Goal: Task Accomplishment & Management: Manage account settings

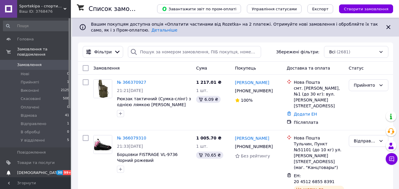
click at [39, 170] on span "[DEMOGRAPHIC_DATA]" at bounding box center [35, 172] width 37 height 5
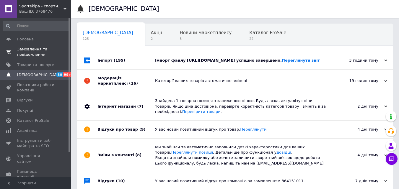
click at [39, 53] on span "Замовлення та повідомлення" at bounding box center [35, 52] width 37 height 11
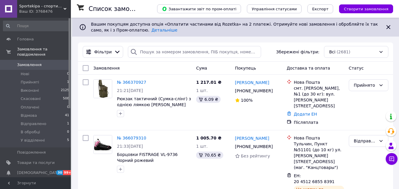
click at [44, 9] on div "Ваш ID: 3768476" at bounding box center [45, 11] width 52 height 5
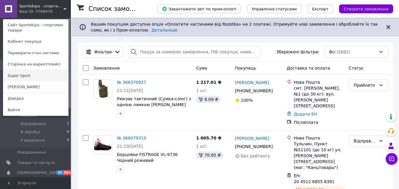
click at [47, 75] on link "Super Sport" at bounding box center [35, 75] width 65 height 11
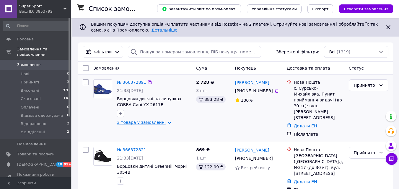
click at [162, 122] on link "3 товара у замовленні" at bounding box center [141, 122] width 49 height 5
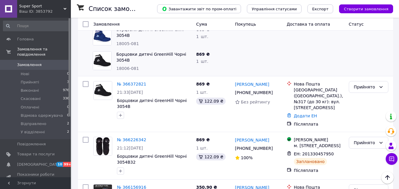
scroll to position [148, 0]
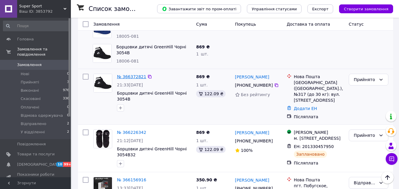
click at [132, 74] on link "№ 366372821" at bounding box center [131, 76] width 29 height 5
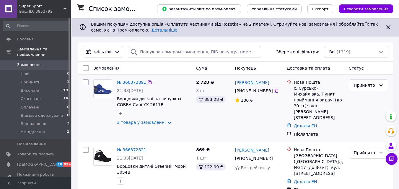
click at [135, 85] on link "№ 366372891" at bounding box center [131, 82] width 29 height 5
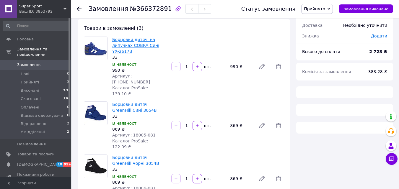
scroll to position [30, 0]
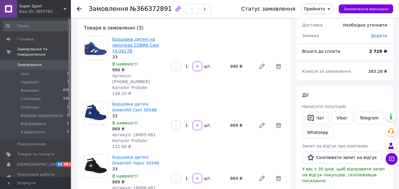
click at [129, 42] on link "Борцовки дитячі на липучках COBRA Сині YX-2617B" at bounding box center [135, 45] width 47 height 17
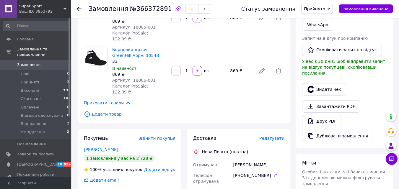
scroll to position [148, 0]
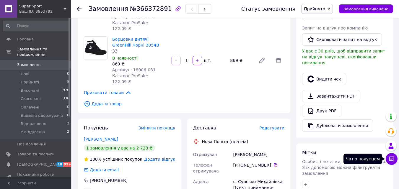
click at [395, 162] on button "Чат з покупцем" at bounding box center [391, 159] width 12 height 12
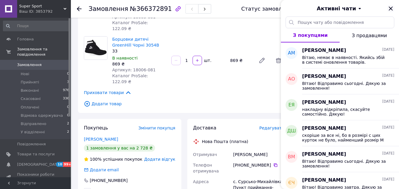
click at [391, 7] on icon "Закрити" at bounding box center [390, 8] width 7 height 7
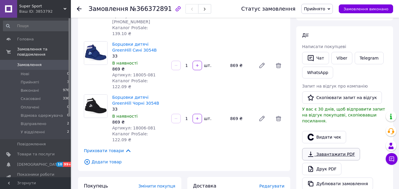
scroll to position [89, 0]
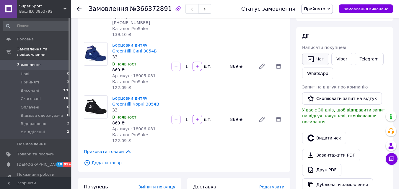
click at [319, 55] on button "Чат" at bounding box center [315, 59] width 27 height 12
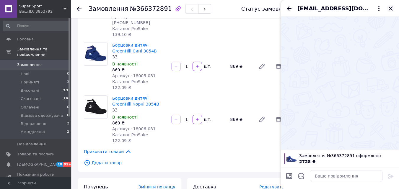
click at [391, 9] on icon "Закрити" at bounding box center [390, 8] width 7 height 7
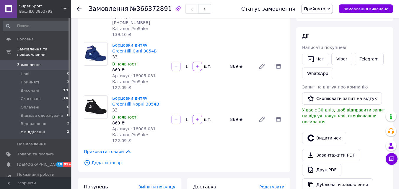
click at [38, 130] on span "У відділенні" at bounding box center [33, 132] width 24 height 5
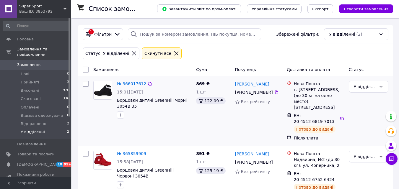
scroll to position [27, 0]
